Goal: Communication & Community: Answer question/provide support

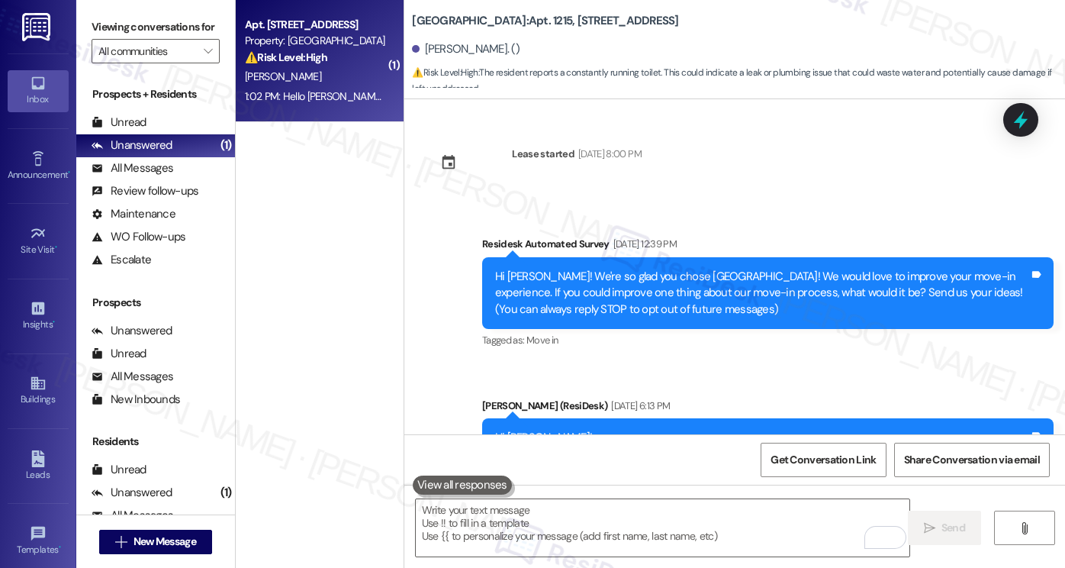
scroll to position [16827, 0]
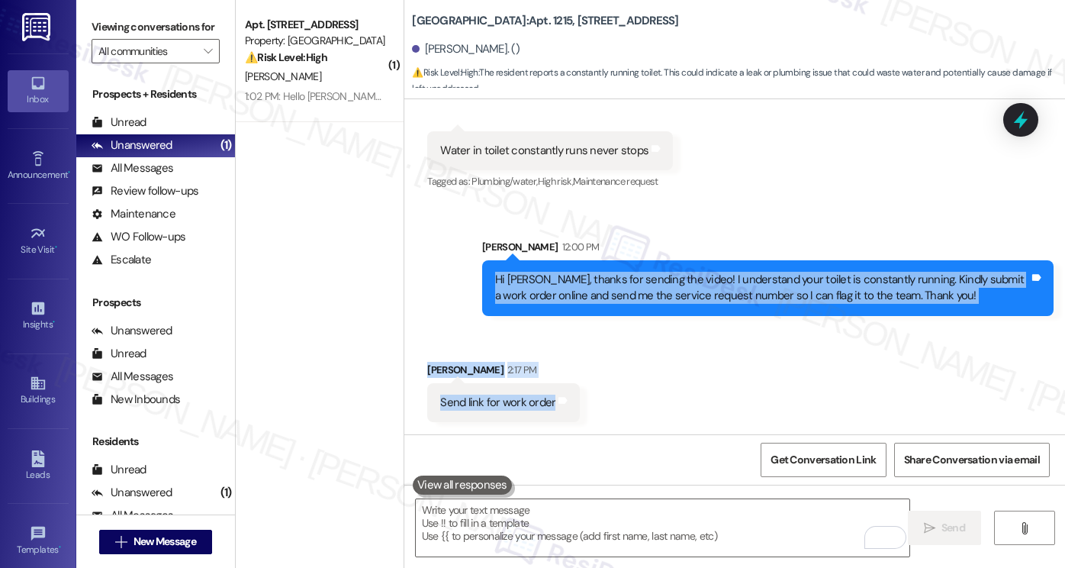
click at [576, 385] on div "Received via SMS [PERSON_NAME] 2:17 PM Send link for work order Tags and notes" at bounding box center [504, 391] width 176 height 83
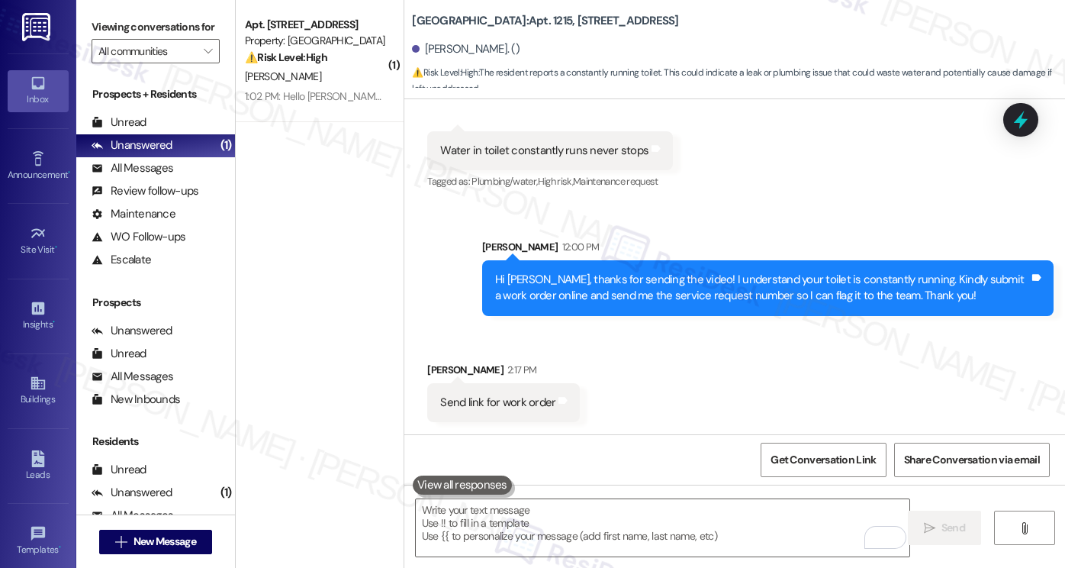
click at [644, 316] on div "Sent via SMS [PERSON_NAME] 12:00 PM Hi [PERSON_NAME], thanks for sending the vi…" at bounding box center [768, 277] width 594 height 100
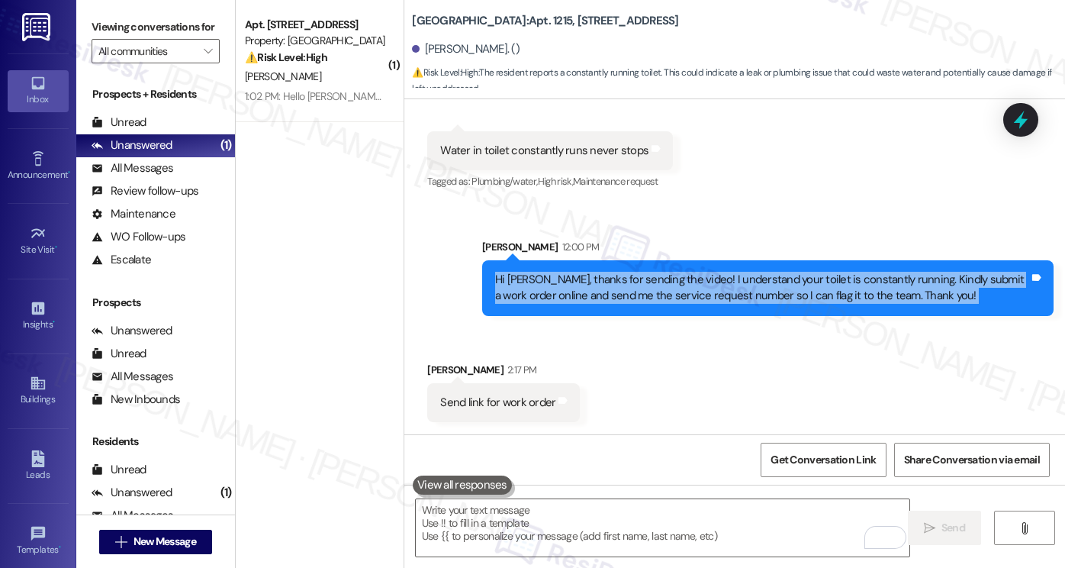
click at [644, 316] on div "Sent via SMS [PERSON_NAME] 12:00 PM Hi [PERSON_NAME], thanks for sending the vi…" at bounding box center [768, 277] width 594 height 100
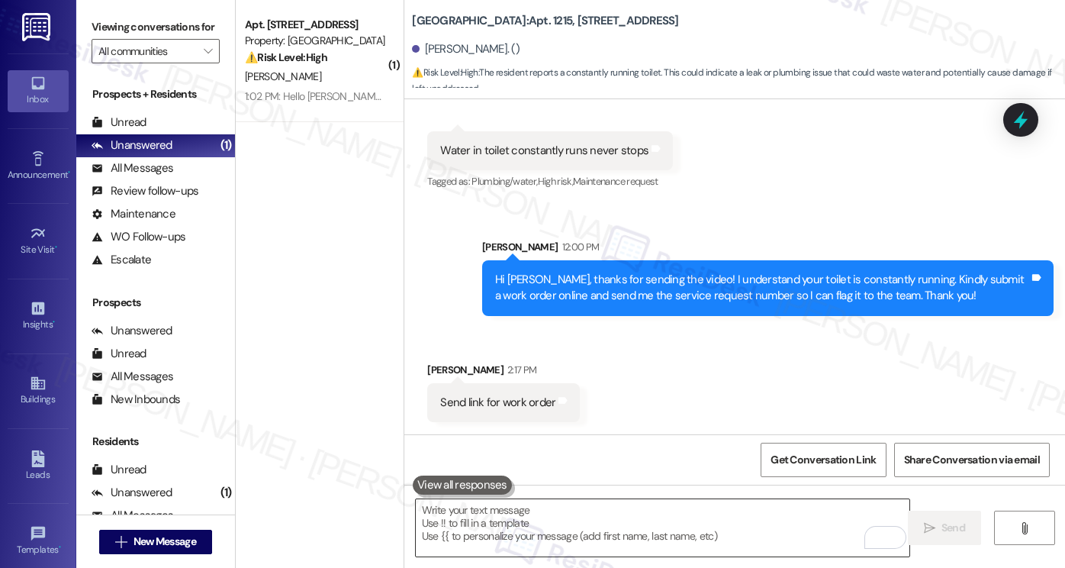
click at [498, 510] on textarea "To enrich screen reader interactions, please activate Accessibility in Grammarl…" at bounding box center [663, 527] width 494 height 57
click at [573, 297] on div "Hi [PERSON_NAME], thanks for sending the video! I understand your toilet is con…" at bounding box center [762, 288] width 534 height 33
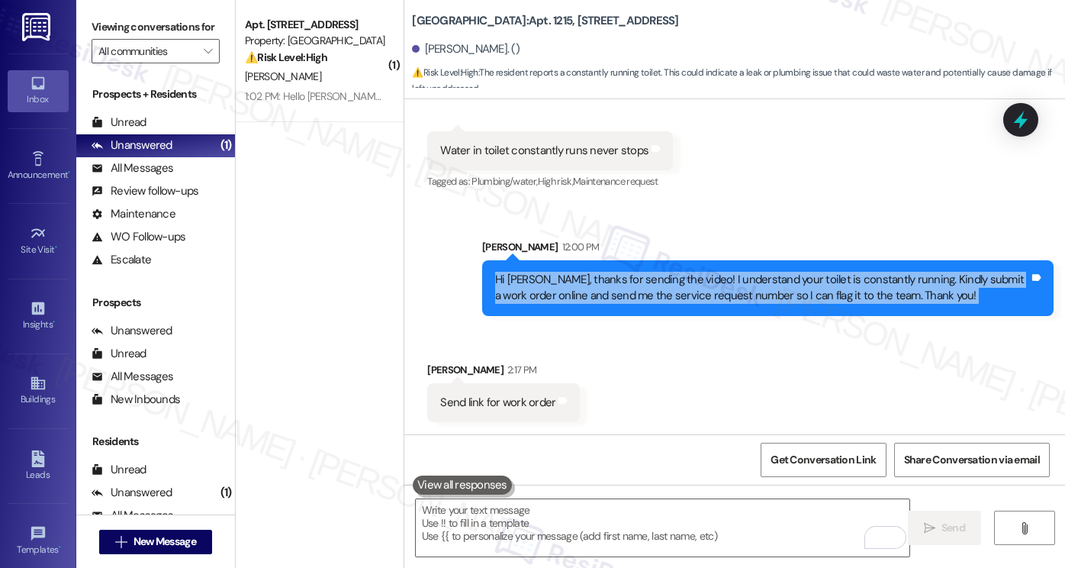
click at [573, 297] on div "Hi [PERSON_NAME], thanks for sending the video! I understand your toilet is con…" at bounding box center [762, 288] width 534 height 33
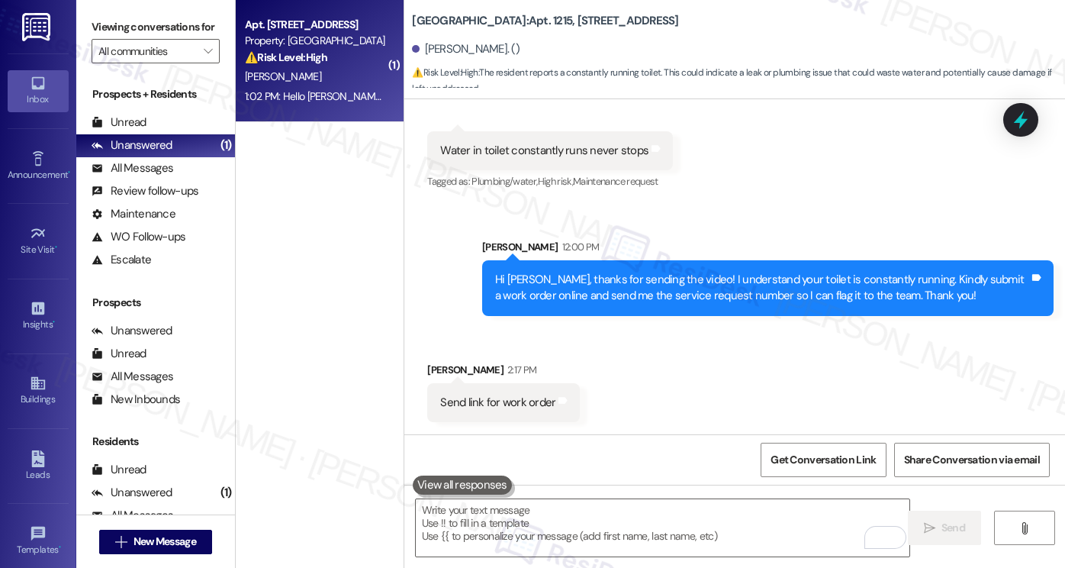
click at [304, 68] on div "[PERSON_NAME]" at bounding box center [315, 76] width 144 height 19
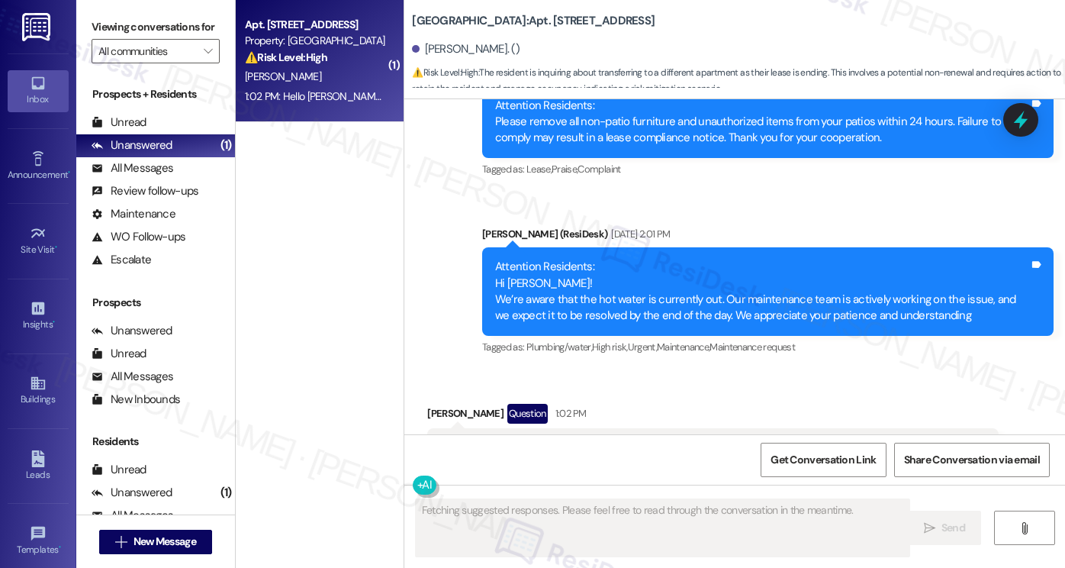
scroll to position [10160, 0]
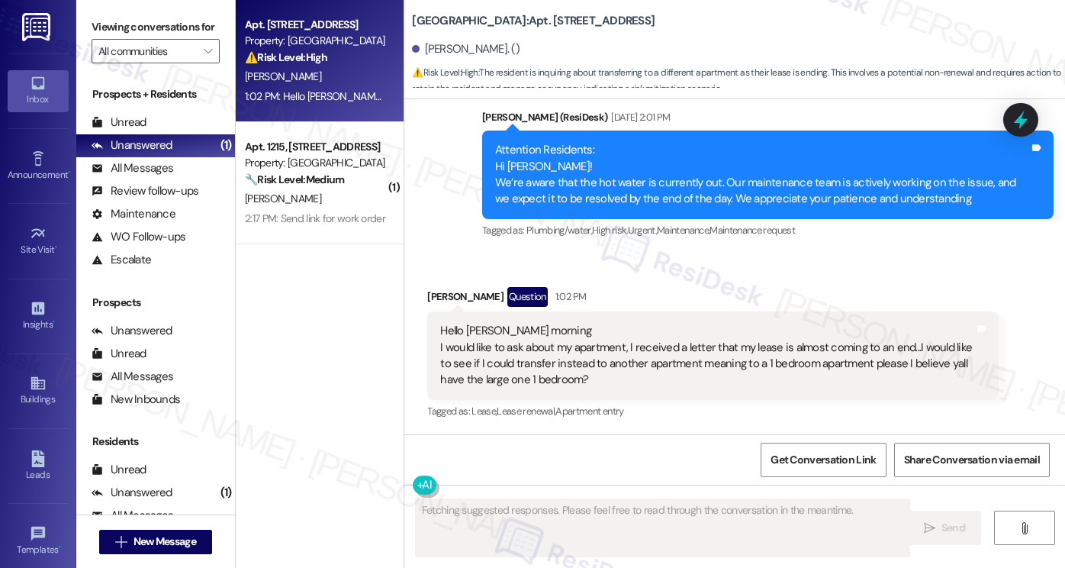
click at [642, 346] on div "Hello [PERSON_NAME] morning I would like to ask about my apartment, I received …" at bounding box center [707, 356] width 534 height 66
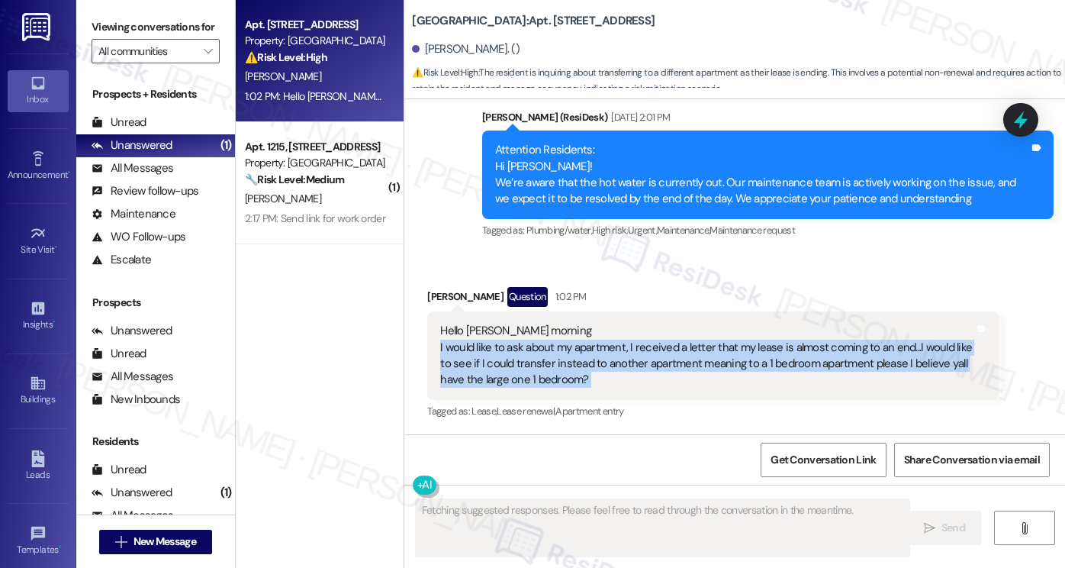
click at [642, 346] on div "Hello [PERSON_NAME] morning I would like to ask about my apartment, I received …" at bounding box center [707, 356] width 534 height 66
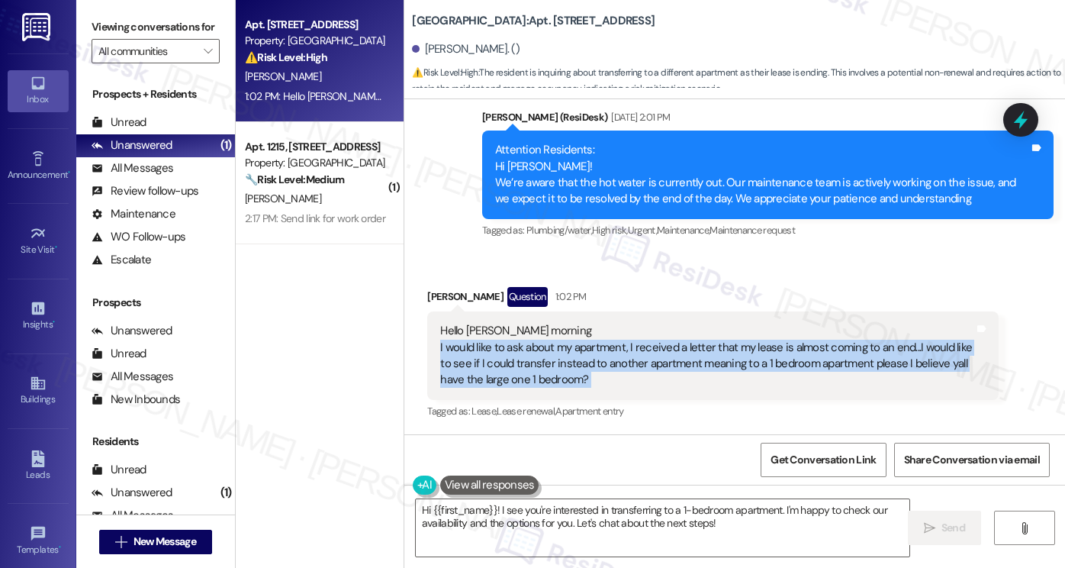
click at [579, 369] on div "Hello [PERSON_NAME] morning I would like to ask about my apartment, I received …" at bounding box center [707, 356] width 534 height 66
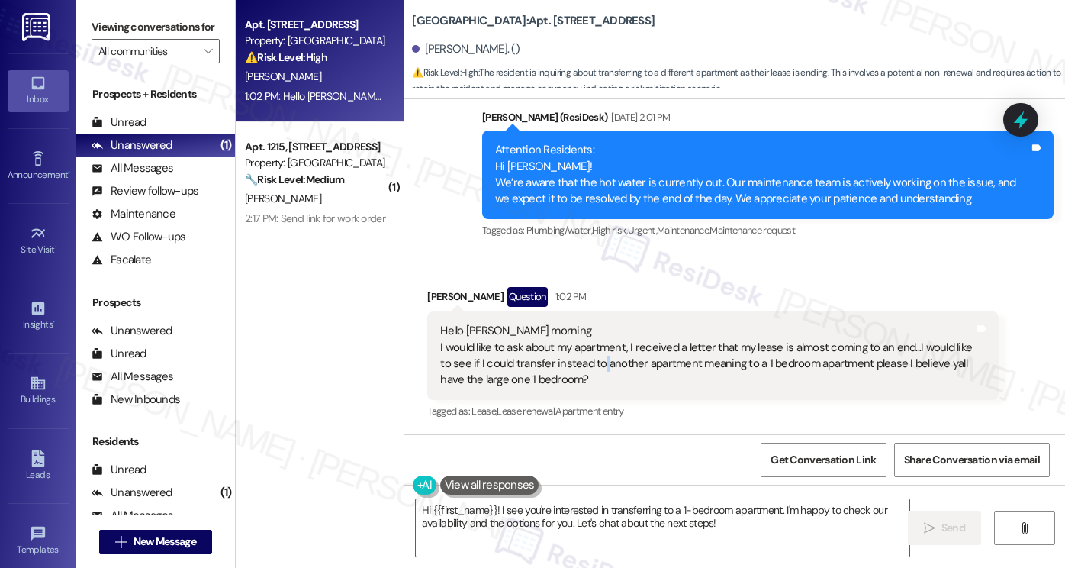
click at [579, 369] on div "Hello [PERSON_NAME] morning I would like to ask about my apartment, I received …" at bounding box center [707, 356] width 534 height 66
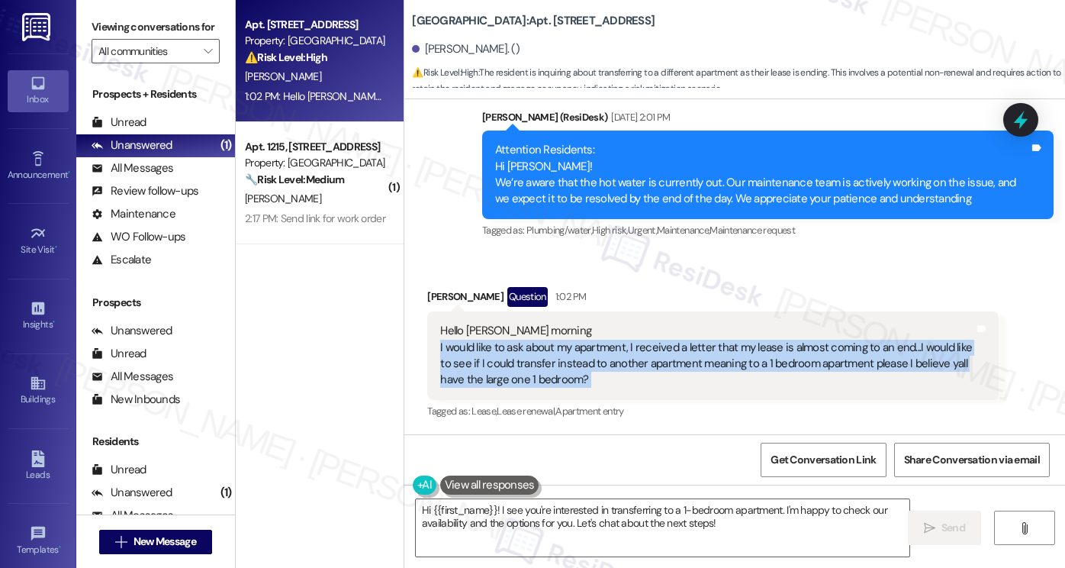
click at [579, 369] on div "Hello [PERSON_NAME] morning I would like to ask about my apartment, I received …" at bounding box center [707, 356] width 534 height 66
click at [562, 524] on textarea "Hi {{first_name}}! I see you're interested in transferring to a 1-bedroom apart…" at bounding box center [663, 527] width 494 height 57
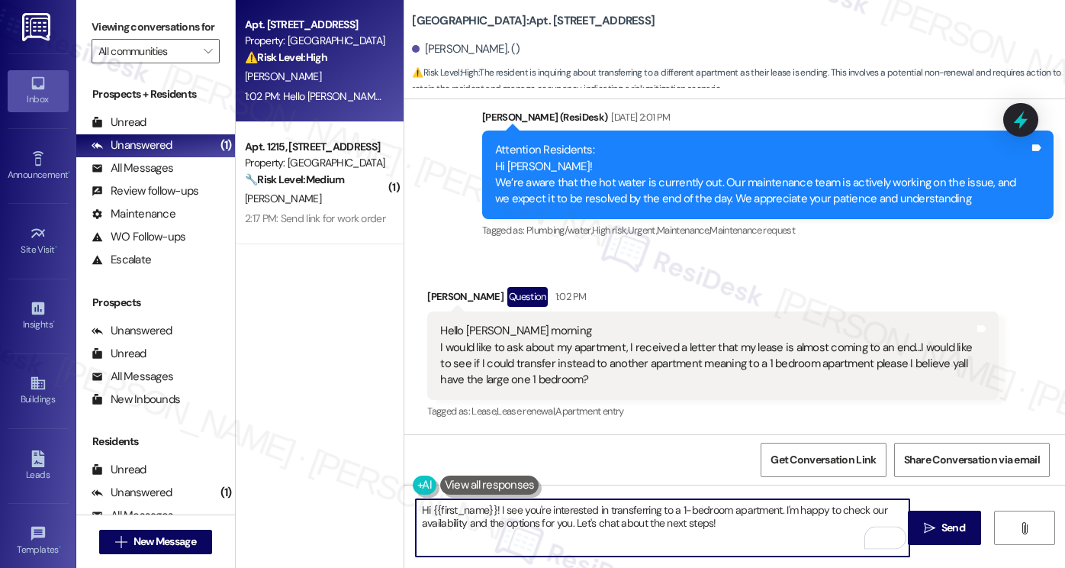
click at [845, 507] on textarea "Hi {{first_name}}! I see you're interested in transferring to a 1-bedroom apart…" at bounding box center [663, 527] width 494 height 57
click at [870, 510] on textarea "Hi {{first_name}}! I see you're interested in transferring to a 1-bedroom apart…" at bounding box center [663, 527] width 494 height 57
drag, startPoint x: 601, startPoint y: 528, endPoint x: 455, endPoint y: 535, distance: 146.7
click at [455, 535] on textarea "Hi {{first_name}}! I see you're interested in transferring to a 1-bedroom apart…" at bounding box center [663, 527] width 494 height 57
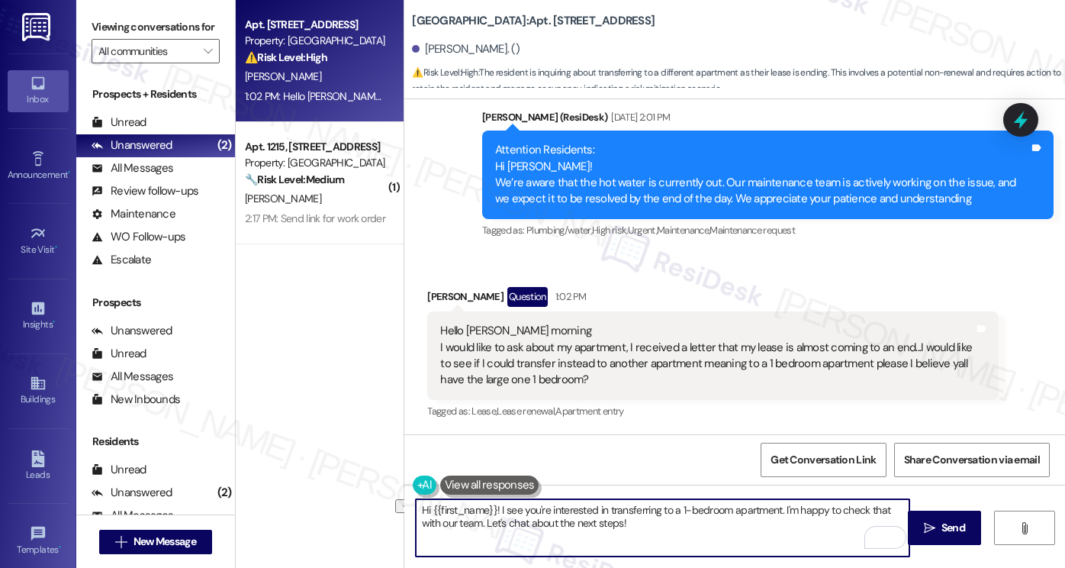
drag, startPoint x: 645, startPoint y: 520, endPoint x: 482, endPoint y: 520, distance: 162.5
click at [482, 520] on textarea "Hi {{first_name}}! I see you're interested in transferring to a 1-bedroom apart…" at bounding box center [663, 527] width 494 height 57
click at [531, 524] on textarea "Hi {{first_name}}! I see you're interested in transferring to a 1-bedroom apart…" at bounding box center [663, 527] width 494 height 57
click at [493, 519] on textarea "Hi {{first_name}}! I see you're interested in transferring to a 1-bedroom apart…" at bounding box center [663, 527] width 494 height 57
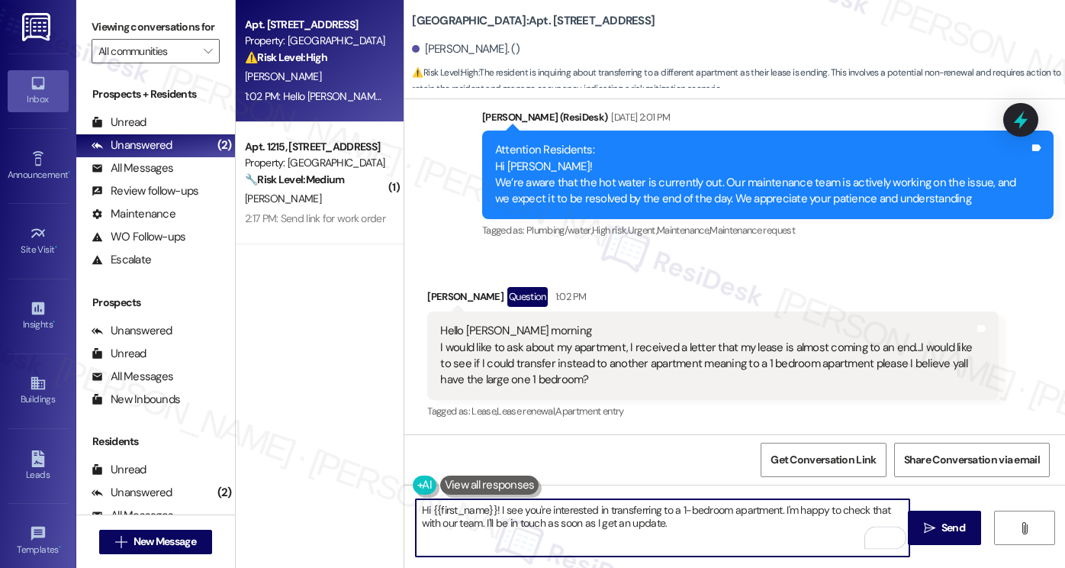
click at [494, 511] on textarea "Hi {{first_name}}! I see you're interested in transferring to a 1-bedroom apart…" at bounding box center [663, 527] width 494 height 57
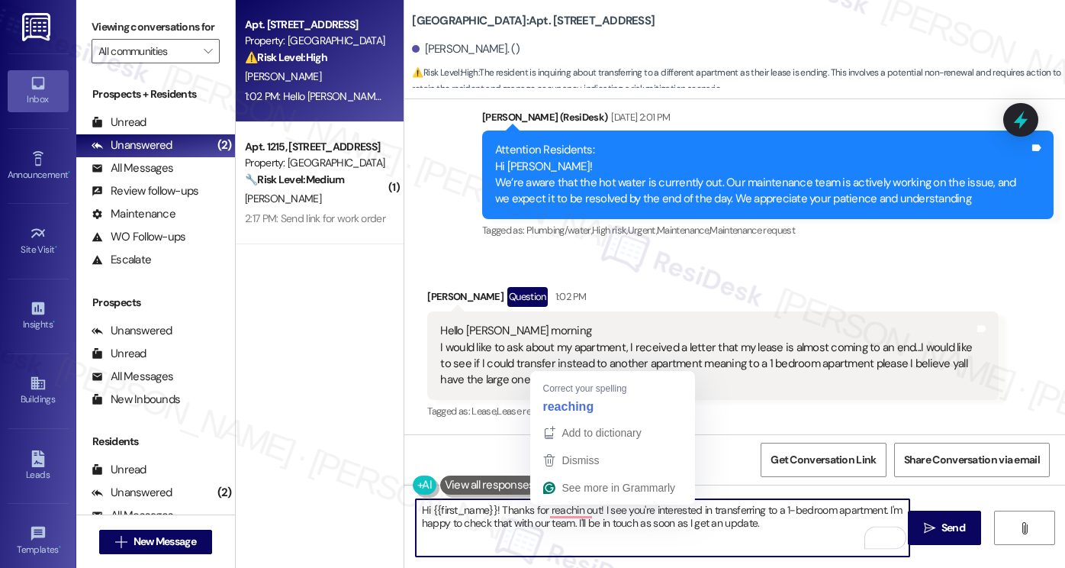
type textarea "Hi {{first_name}}! Thanks for reaching out! I see you're interested in transfer…"
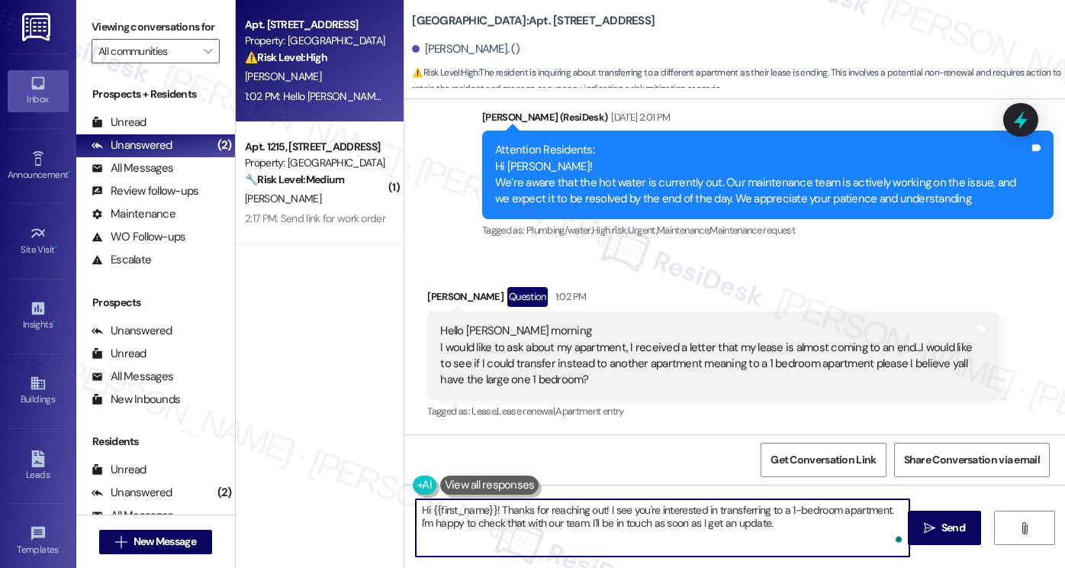
click at [664, 517] on textarea "Hi {{first_name}}! Thanks for reaching out! I see you're interested in transfer…" at bounding box center [663, 527] width 494 height 57
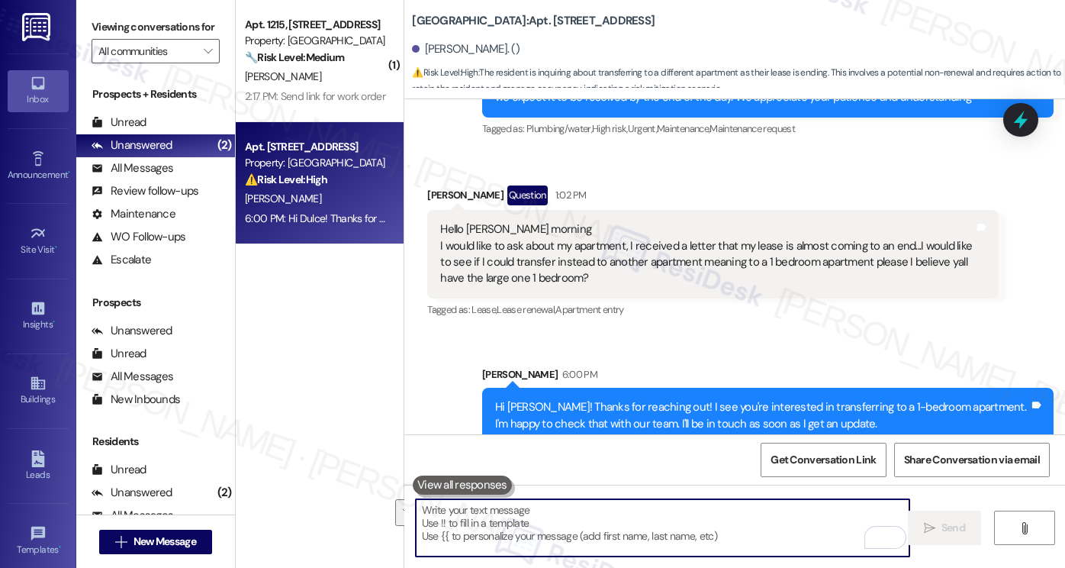
scroll to position [10282, 0]
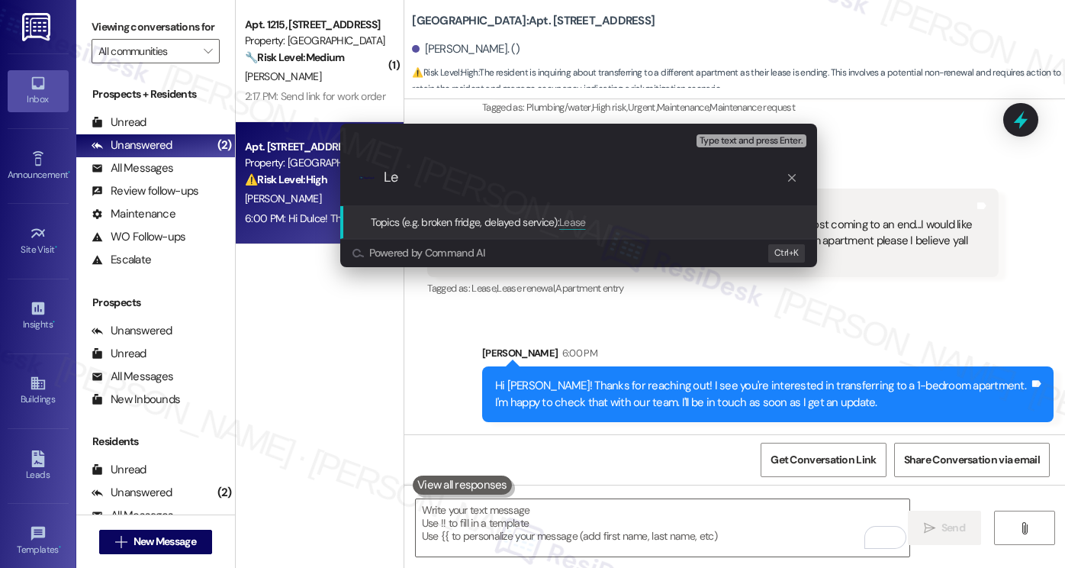
type input "L"
click at [931, 317] on div "Escalate Conversation Medium risk Topics (e.g. broken fridge, delayed service) …" at bounding box center [532, 284] width 1065 height 568
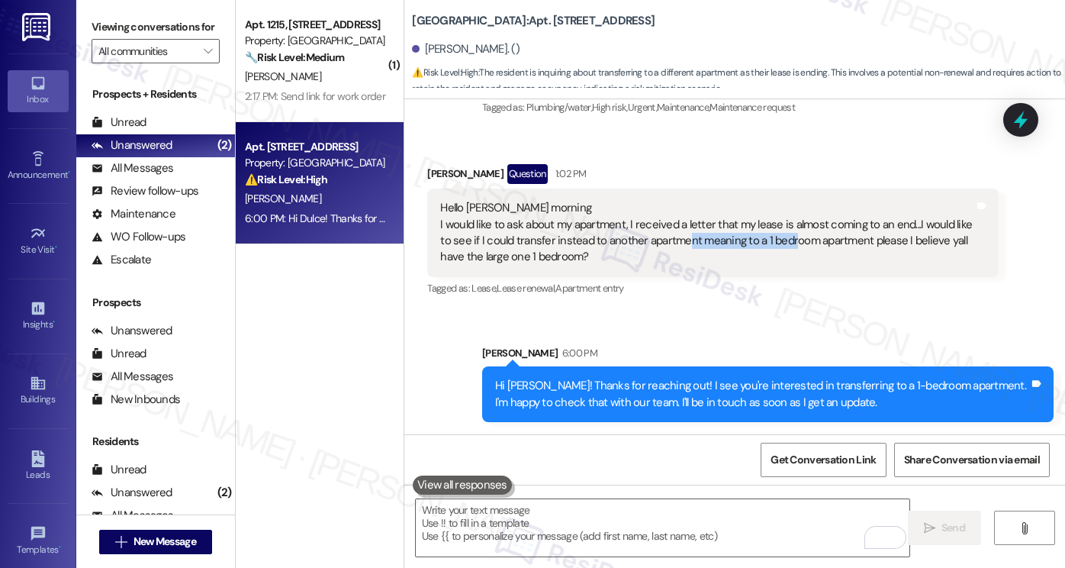
drag, startPoint x: 663, startPoint y: 236, endPoint x: 775, endPoint y: 245, distance: 111.8
click at [775, 245] on div "Hello [PERSON_NAME] morning I would like to ask about my apartment, I received …" at bounding box center [707, 233] width 534 height 66
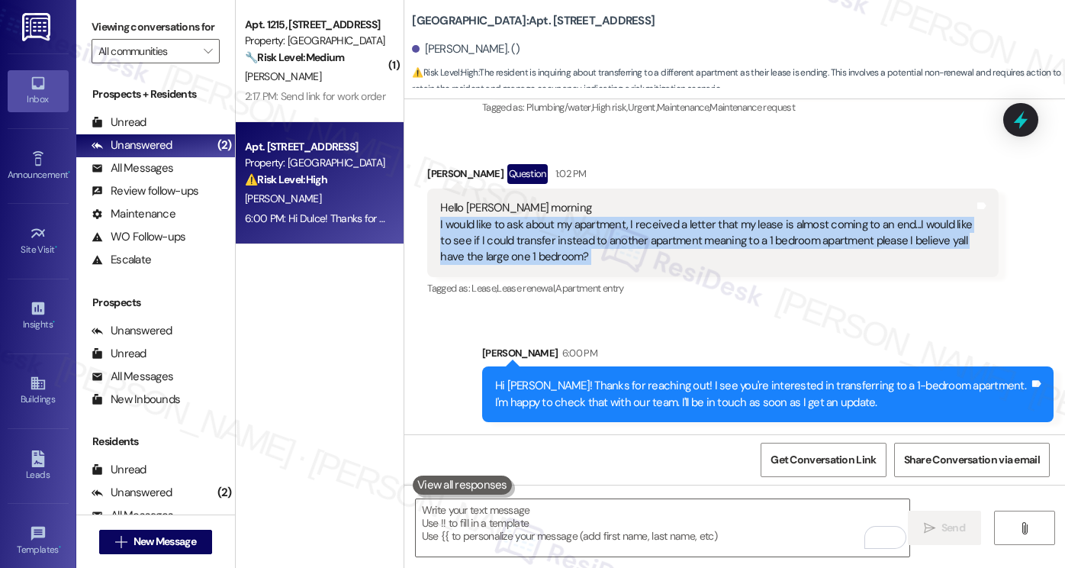
click at [775, 245] on div "Hello [PERSON_NAME] morning I would like to ask about my apartment, I received …" at bounding box center [707, 233] width 534 height 66
click at [763, 245] on div "Hello [PERSON_NAME] morning I would like to ask about my apartment, I received …" at bounding box center [707, 233] width 534 height 66
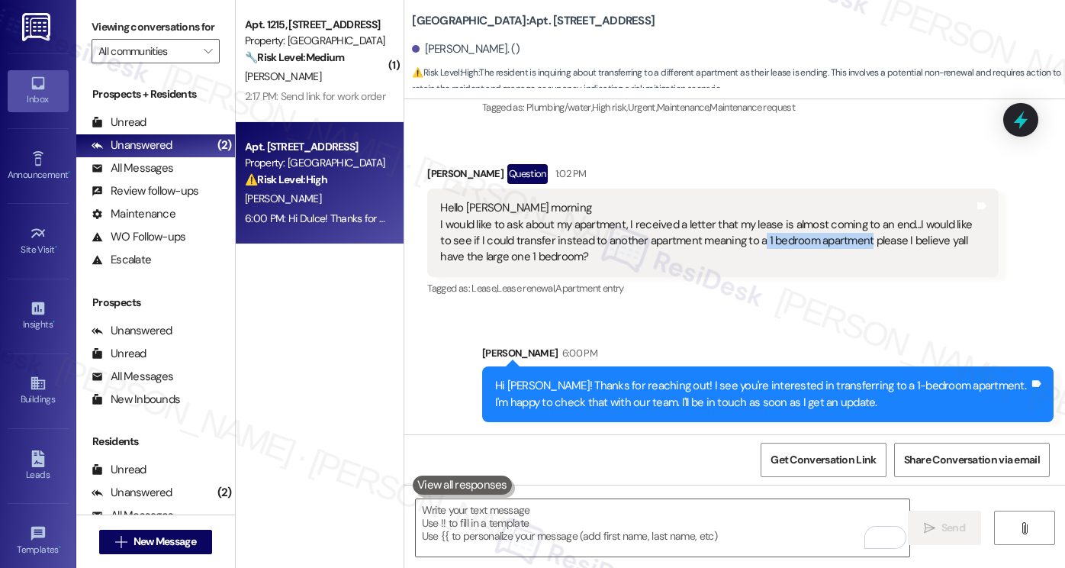
drag, startPoint x: 739, startPoint y: 242, endPoint x: 844, endPoint y: 242, distance: 105.3
click at [844, 242] on div "Hello [PERSON_NAME] morning I would like to ask about my apartment, I received …" at bounding box center [707, 233] width 534 height 66
copy div "1 bedroom apartment"
click at [743, 362] on div "[PERSON_NAME] 6:00 PM" at bounding box center [768, 355] width 572 height 21
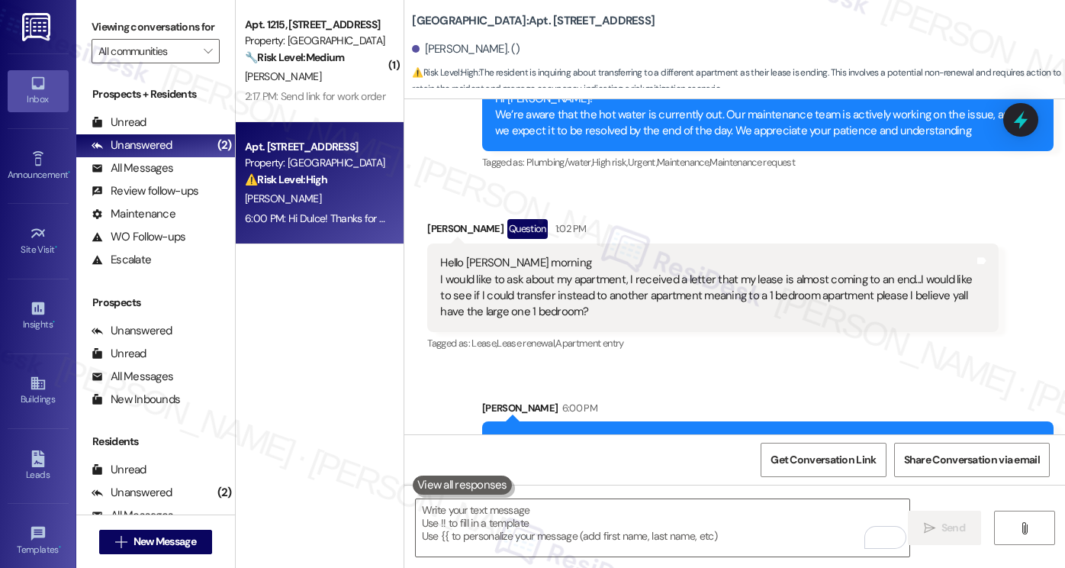
scroll to position [10130, 0]
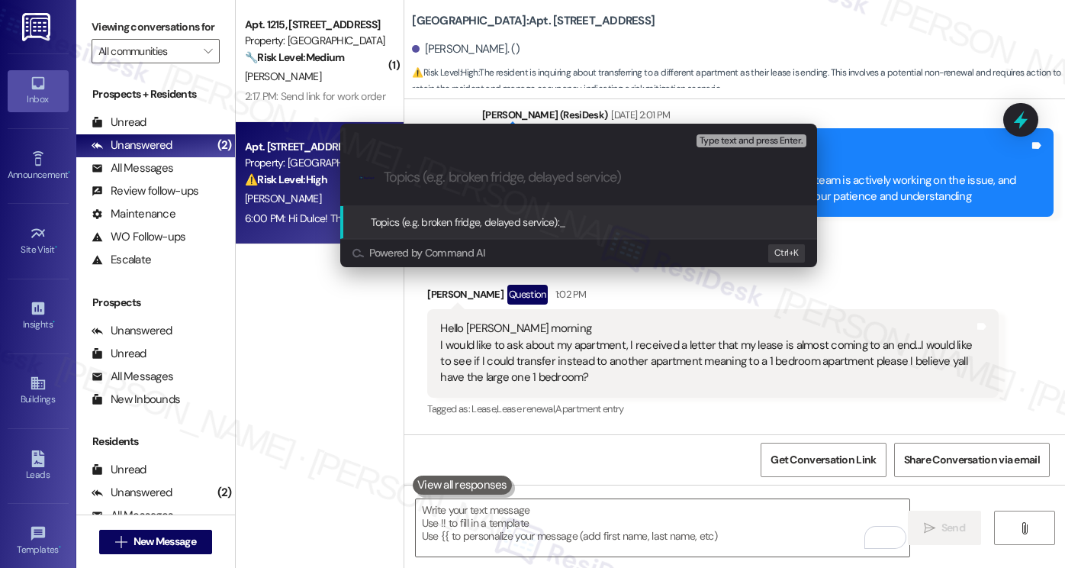
paste input "1 bedroom apartment"
click at [385, 180] on input "1 bedroom apartment" at bounding box center [585, 177] width 402 height 16
type input "Interested in 1 bedroom apartment"
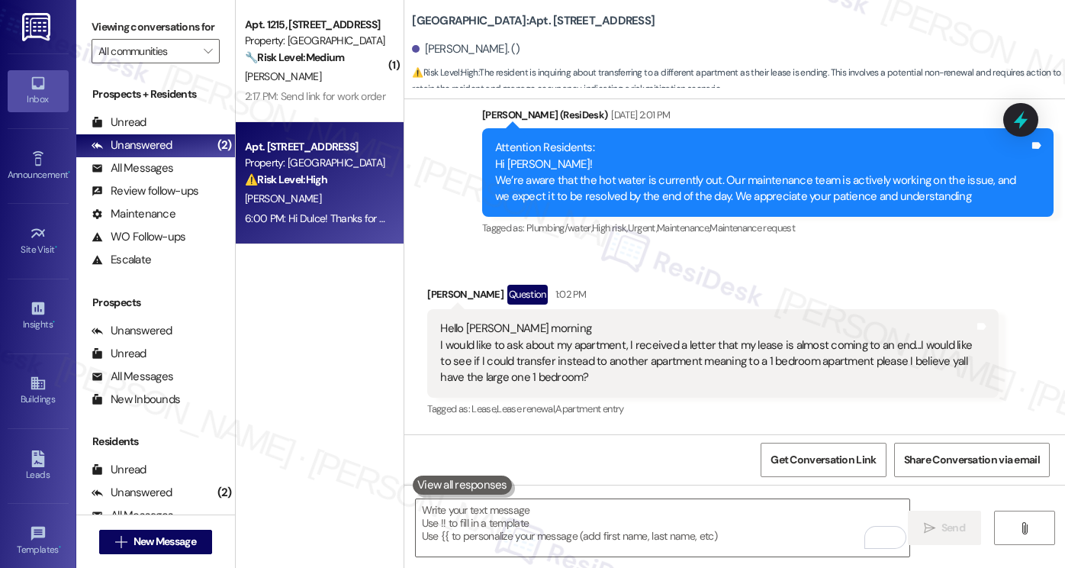
scroll to position [10282, 0]
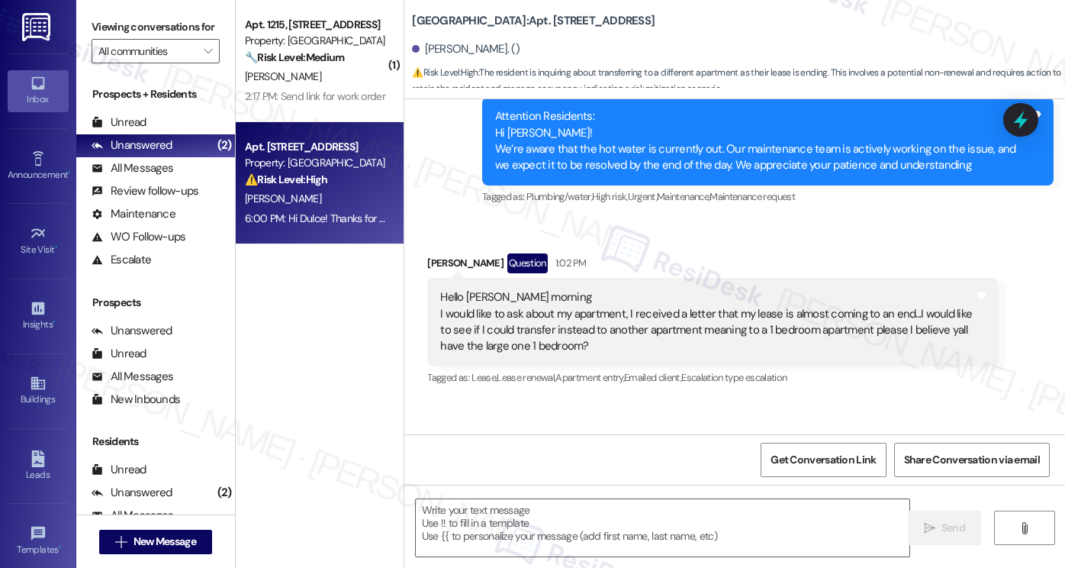
type textarea "Fetching suggested responses. Please feel free to read through the conversation…"
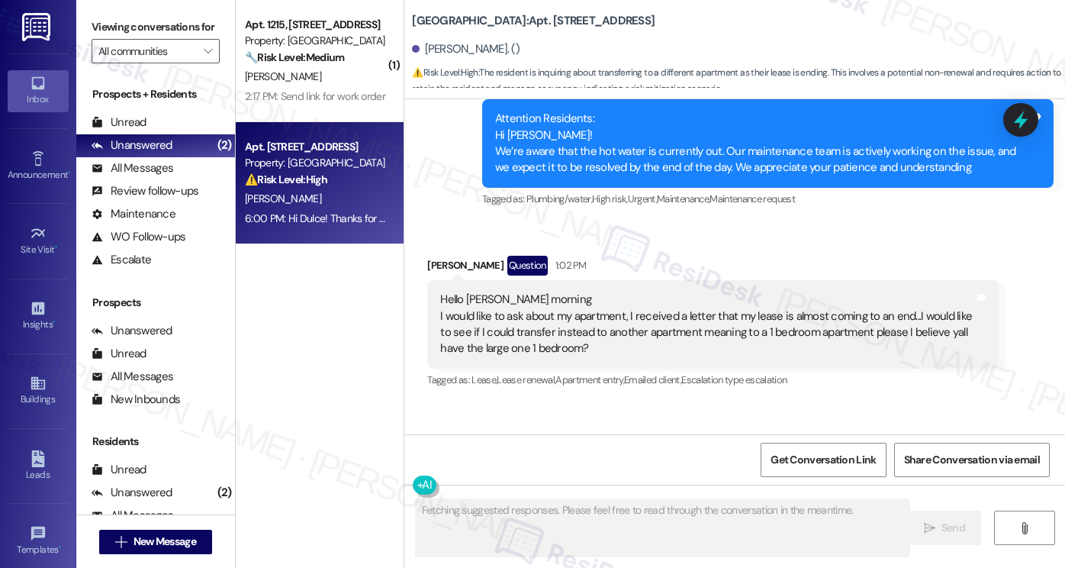
scroll to position [10305, 0]
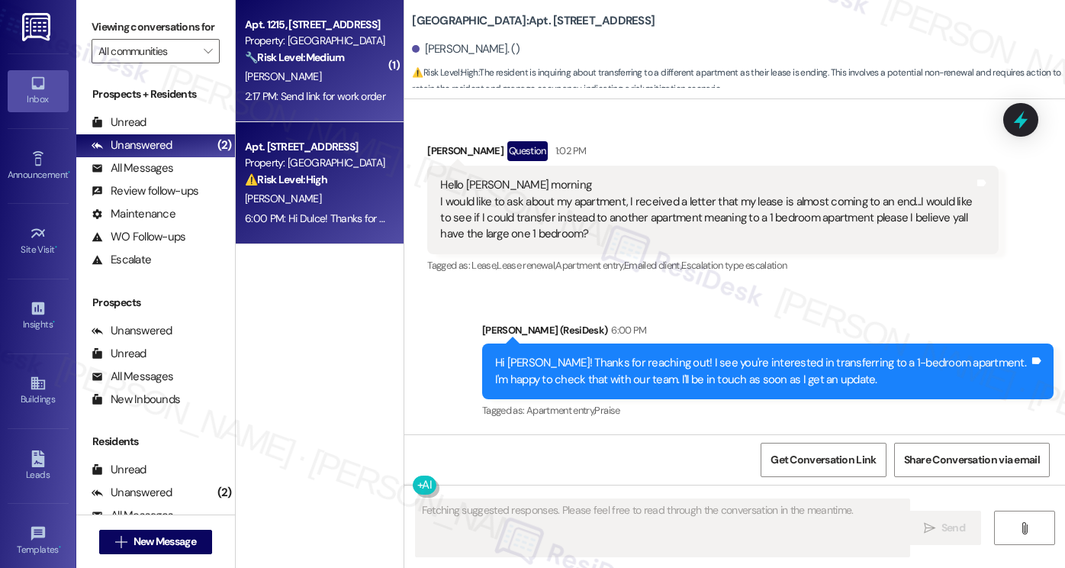
click at [369, 82] on div "[PERSON_NAME]" at bounding box center [315, 76] width 144 height 19
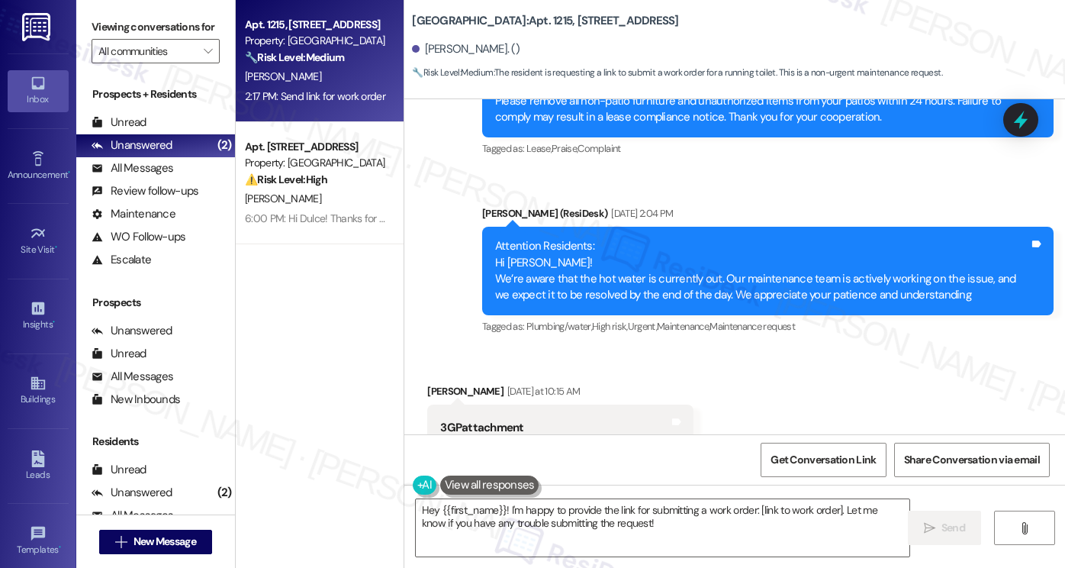
scroll to position [16872, 0]
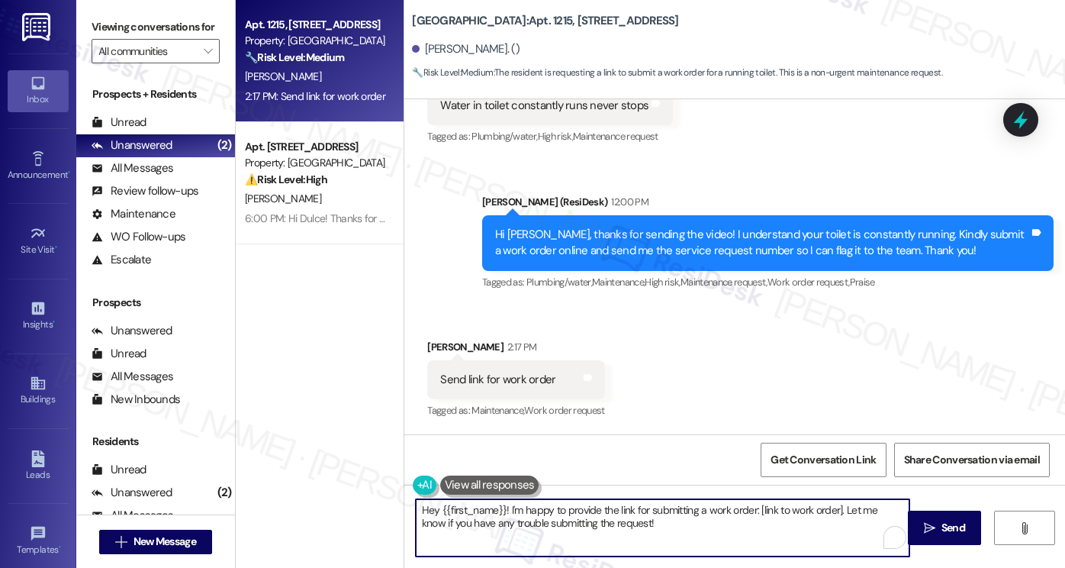
click at [672, 525] on textarea "Hey {{first_name}}! I'm happy to provide the link for submitting a work order: …" at bounding box center [663, 527] width 494 height 57
click at [423, 510] on textarea "Hey {{first_name}}! I'm happy to provide the link for submitting a work order: …" at bounding box center [663, 527] width 494 height 57
drag, startPoint x: 652, startPoint y: 530, endPoint x: 498, endPoint y: 512, distance: 155.9
click at [498, 512] on textarea "Hi {{first_name}}! I'm happy to provide the link for submitting a work order: […" at bounding box center [663, 527] width 494 height 57
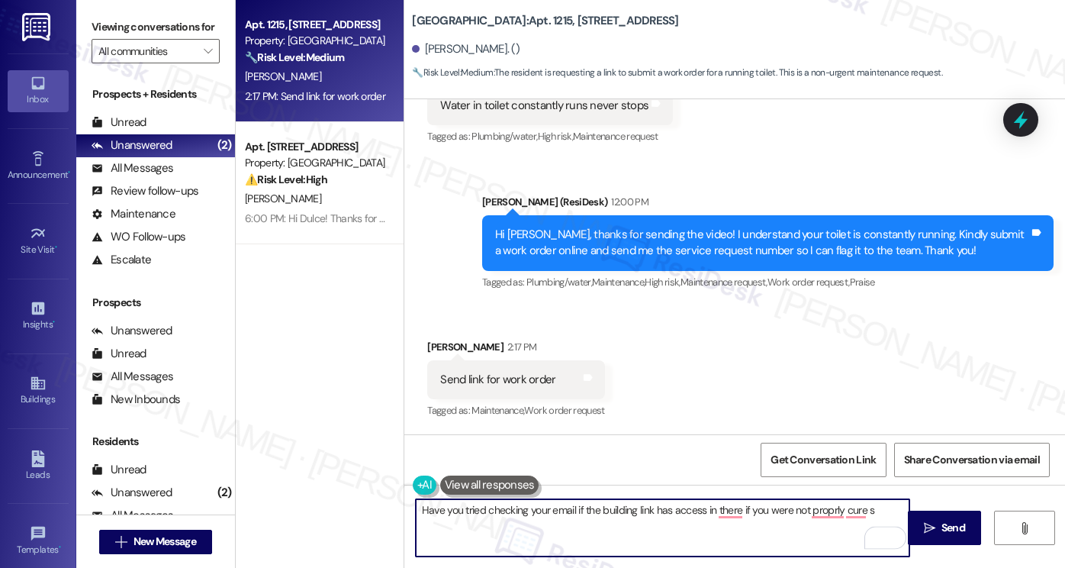
click at [661, 514] on textarea "Have you tried checking your email if the building link has access in there if …" at bounding box center [663, 527] width 494 height 57
drag, startPoint x: 869, startPoint y: 506, endPoint x: 686, endPoint y: 514, distance: 183.3
click at [686, 514] on textarea "Have you tried checking your email if the building link access in there if you …" at bounding box center [663, 527] width 494 height 57
type textarea "Have you tried checking your email if the building link access is in"
